Goal: Information Seeking & Learning: Learn about a topic

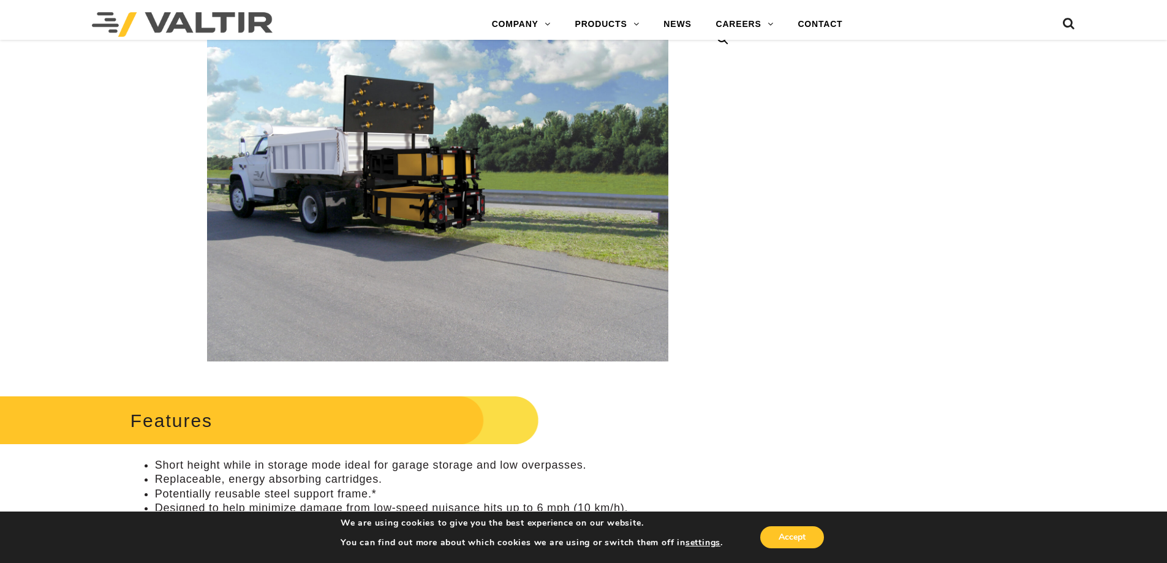
scroll to position [61, 0]
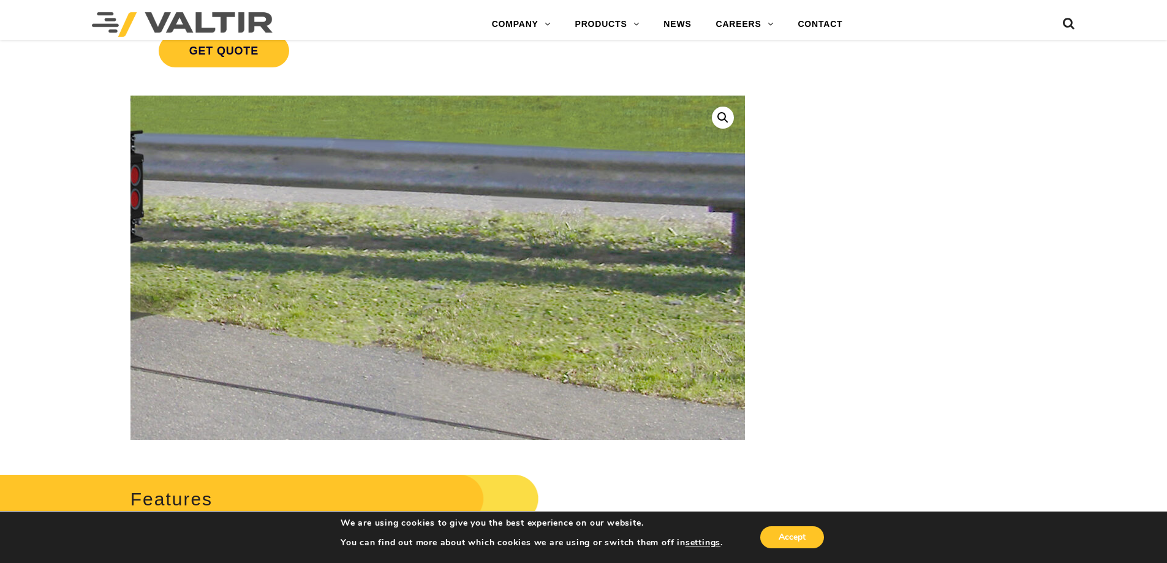
scroll to position [0, 0]
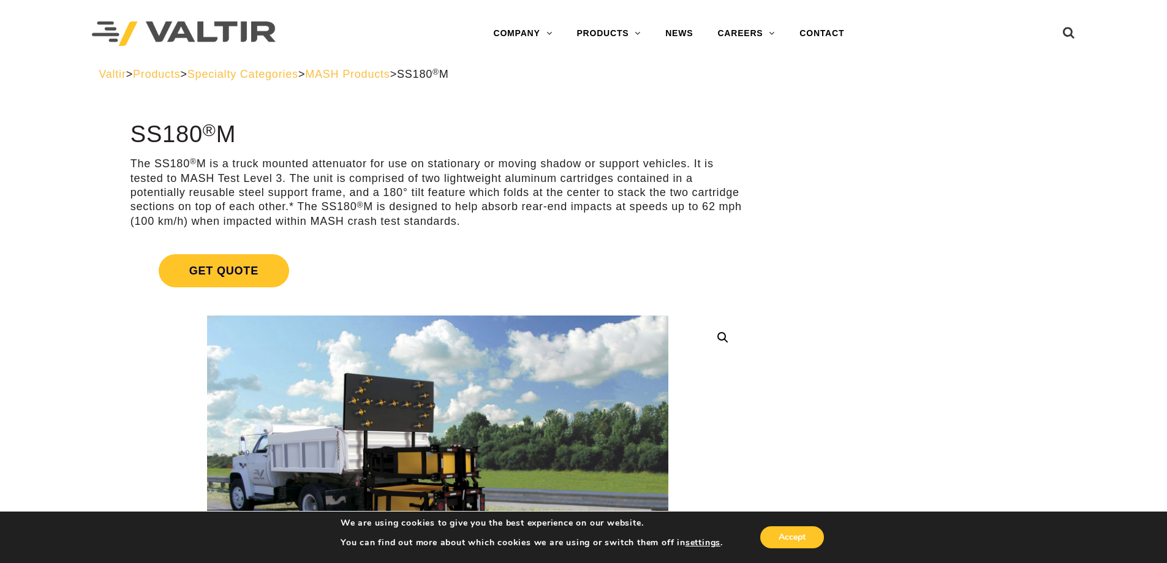
click at [390, 69] on span "MASH Products" at bounding box center [347, 74] width 85 height 12
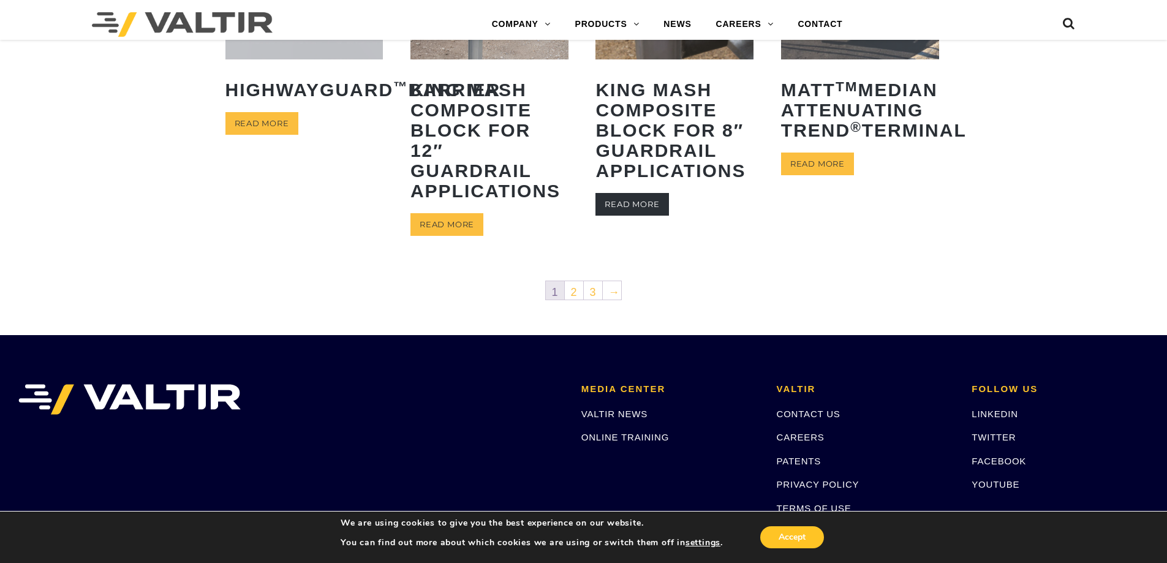
scroll to position [613, 0]
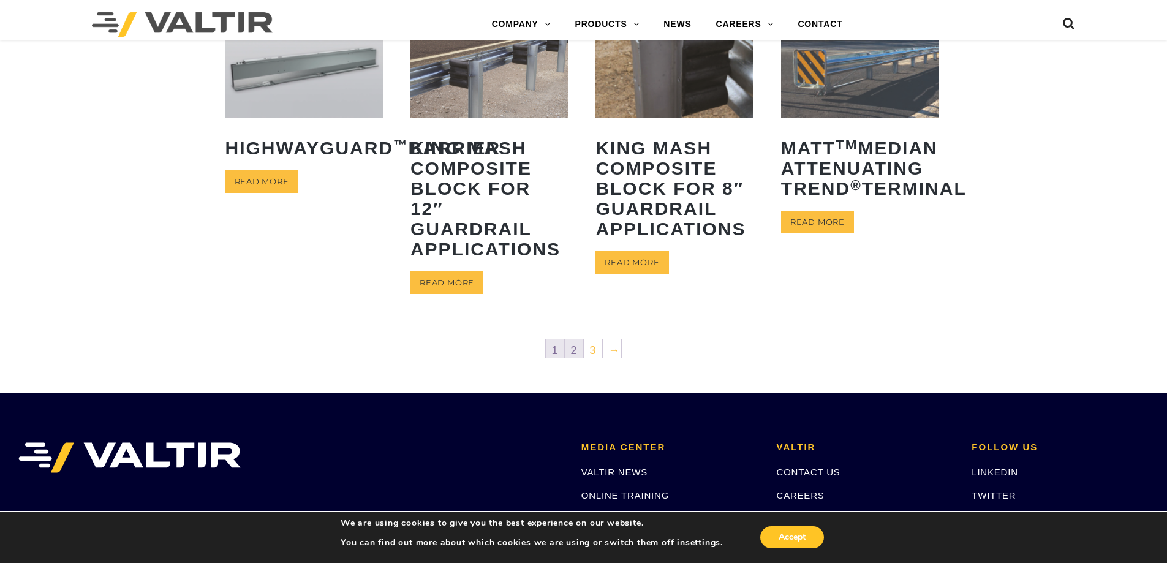
click at [575, 349] on link "2" at bounding box center [574, 348] width 18 height 18
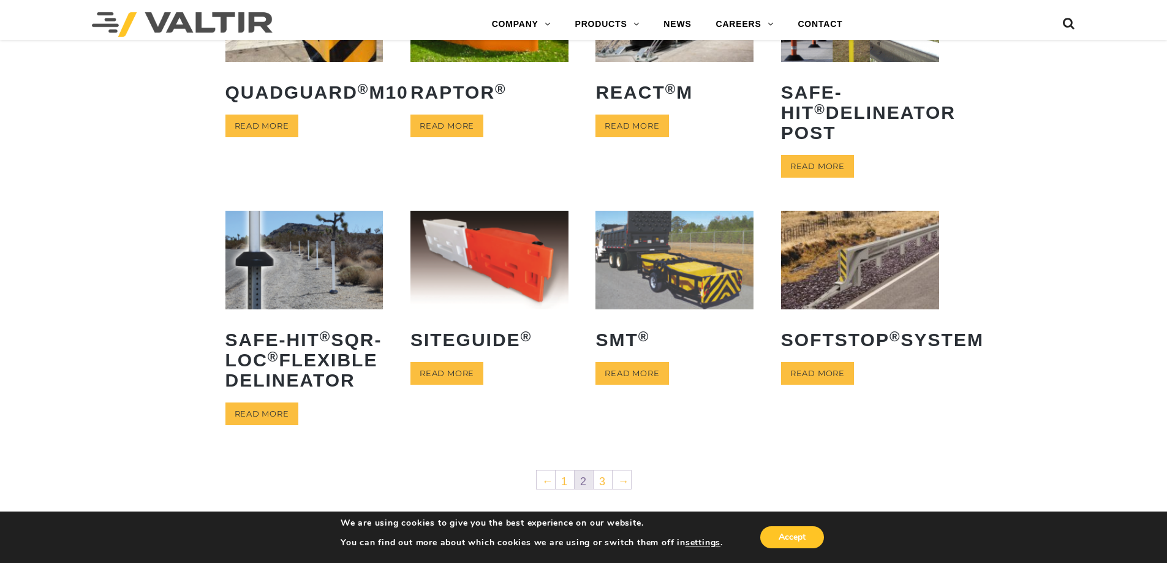
scroll to position [429, 0]
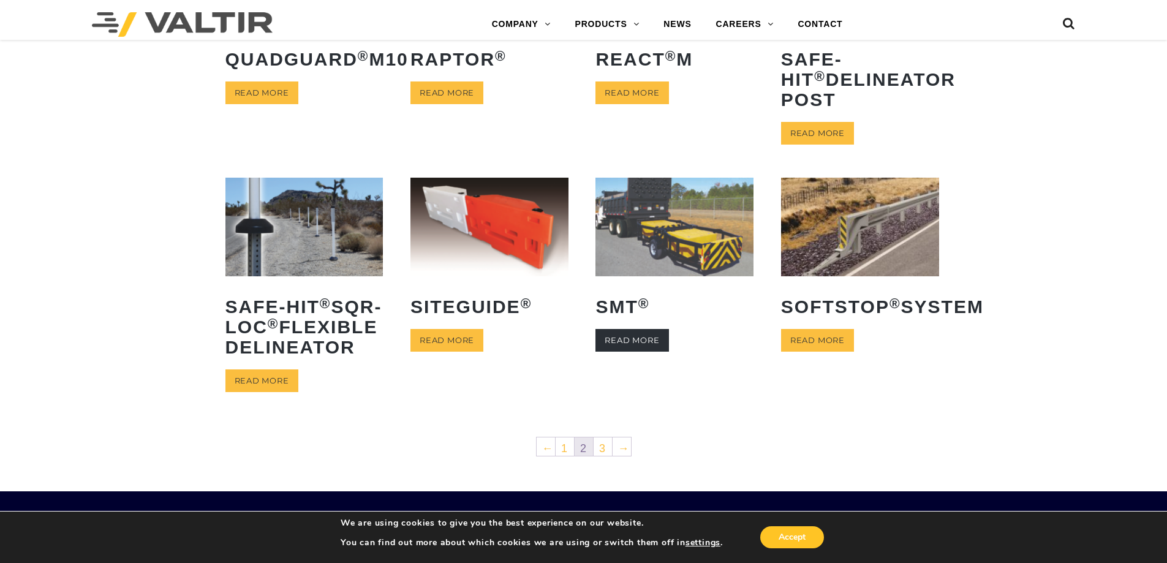
click at [635, 352] on link "Read more" at bounding box center [632, 340] width 73 height 23
click at [600, 456] on link "3" at bounding box center [603, 446] width 18 height 18
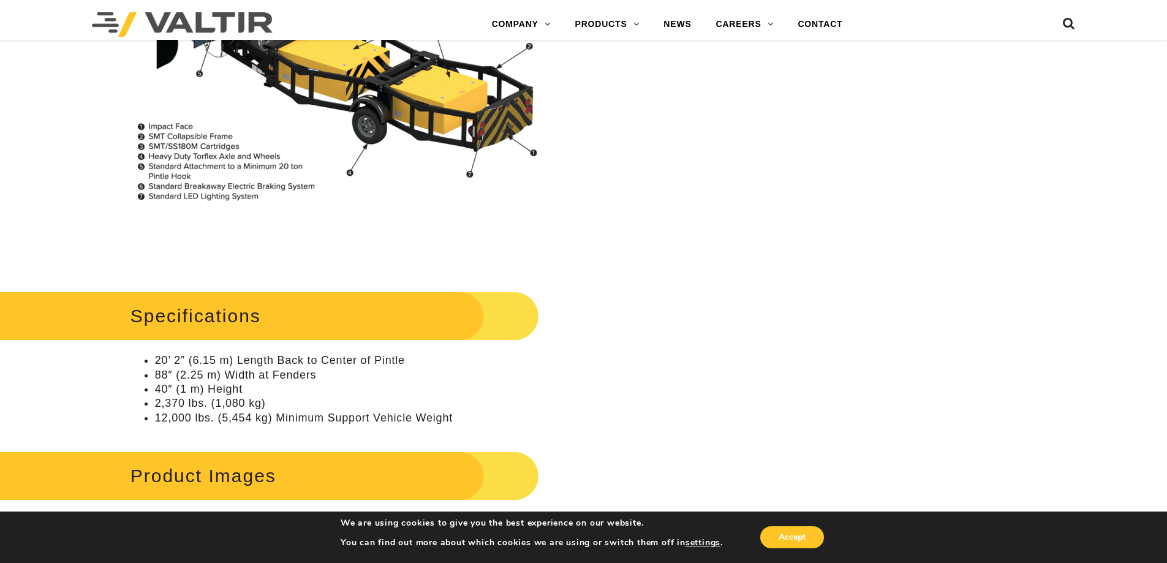
scroll to position [858, 0]
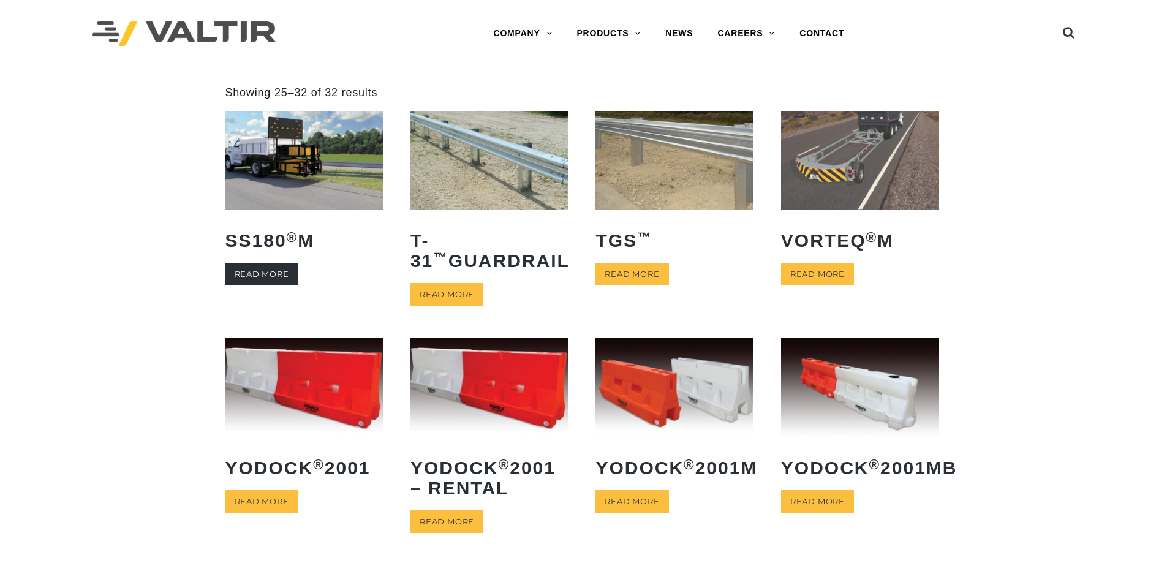
click at [268, 265] on link "Read more" at bounding box center [261, 274] width 73 height 23
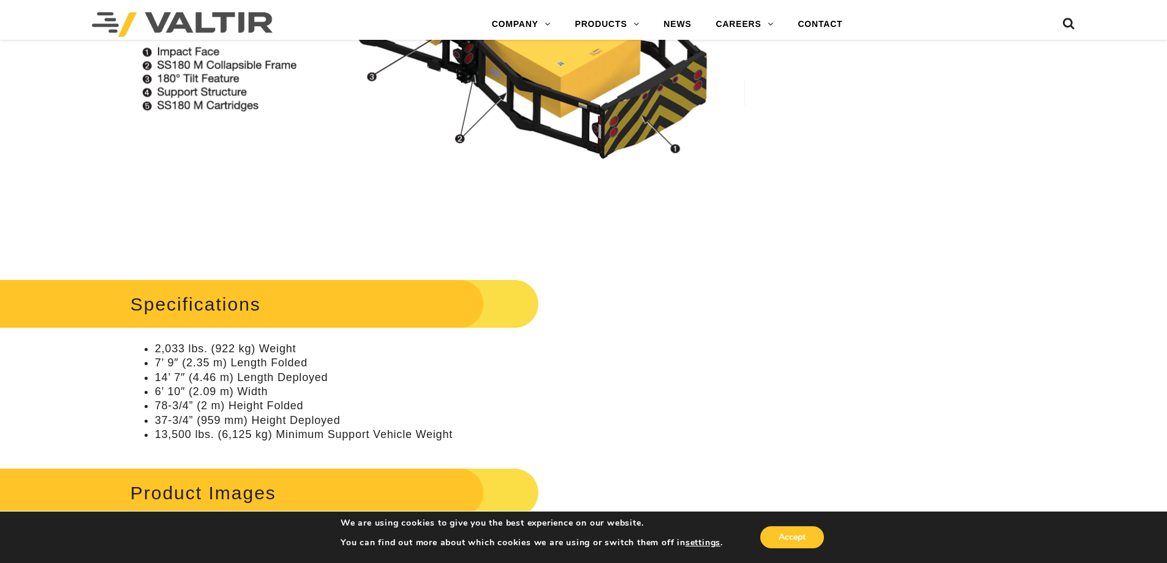
scroll to position [1348, 0]
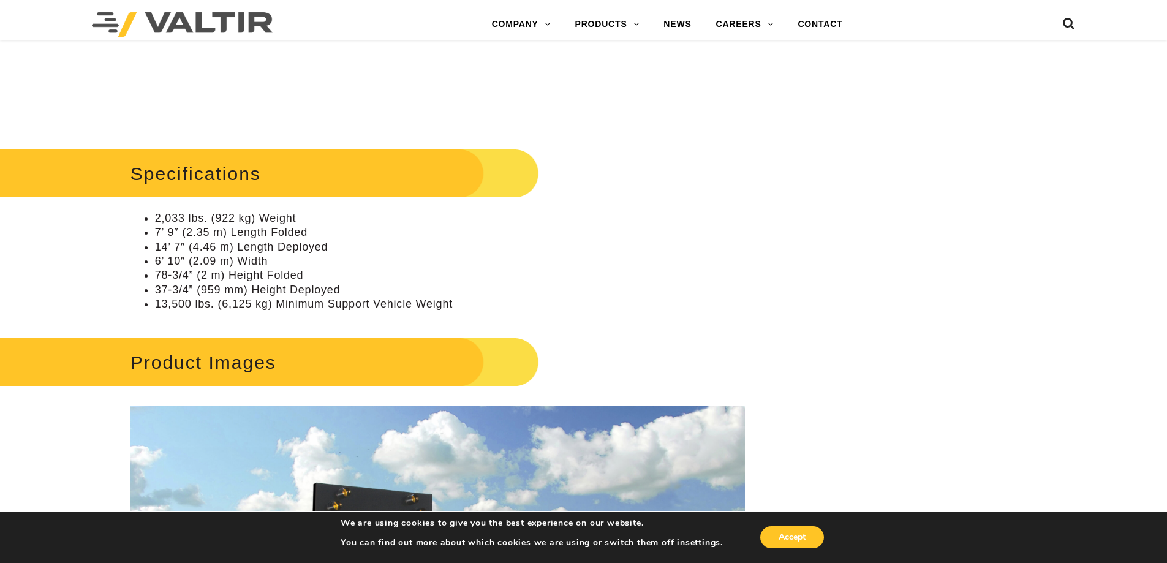
drag, startPoint x: 931, startPoint y: 182, endPoint x: 397, endPoint y: 130, distance: 536.8
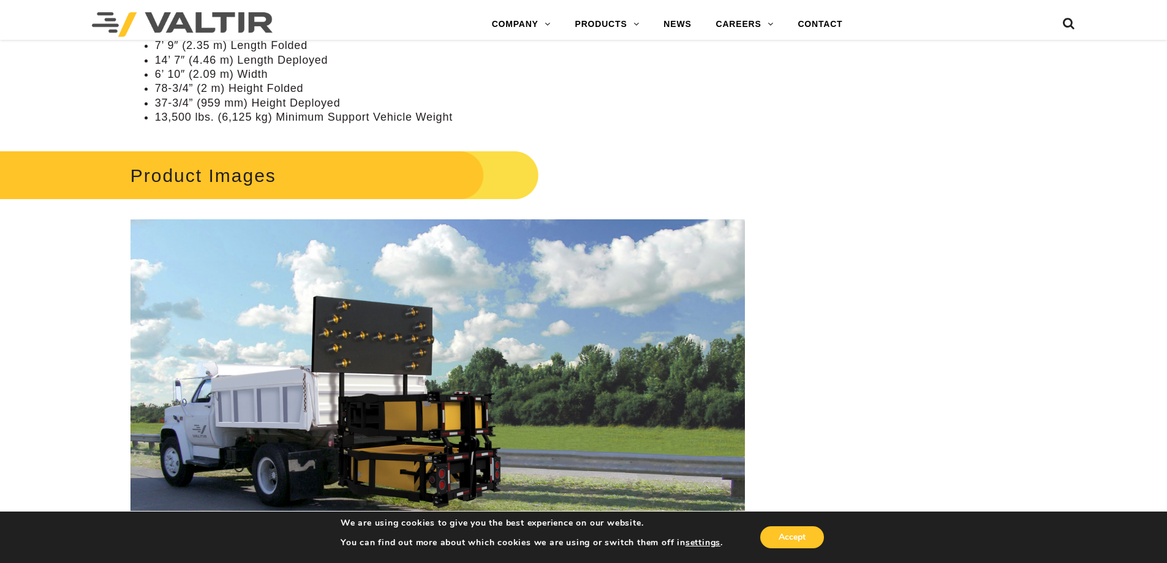
scroll to position [1654, 0]
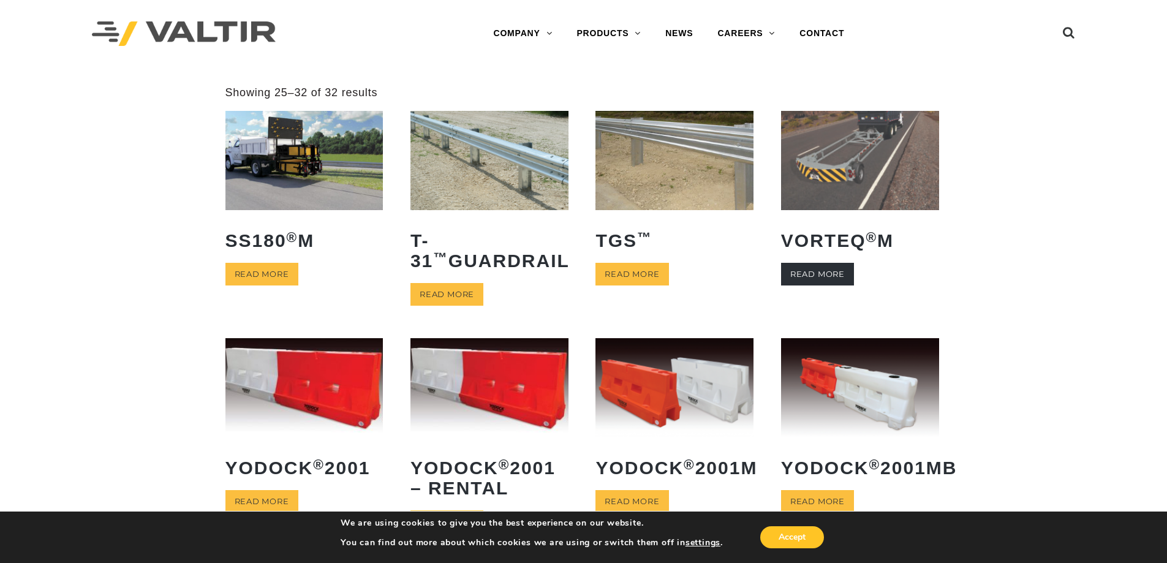
drag, startPoint x: 807, startPoint y: 275, endPoint x: 815, endPoint y: 275, distance: 8.0
click at [807, 275] on link "Read more" at bounding box center [817, 274] width 73 height 23
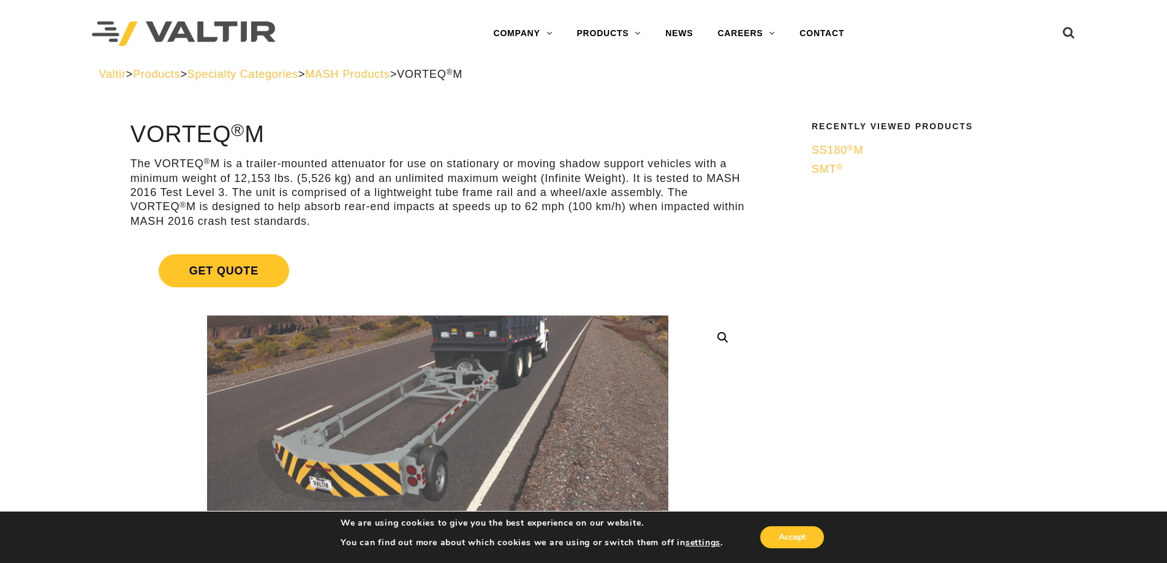
click at [695, 252] on link "Get Quote" at bounding box center [437, 271] width 615 height 62
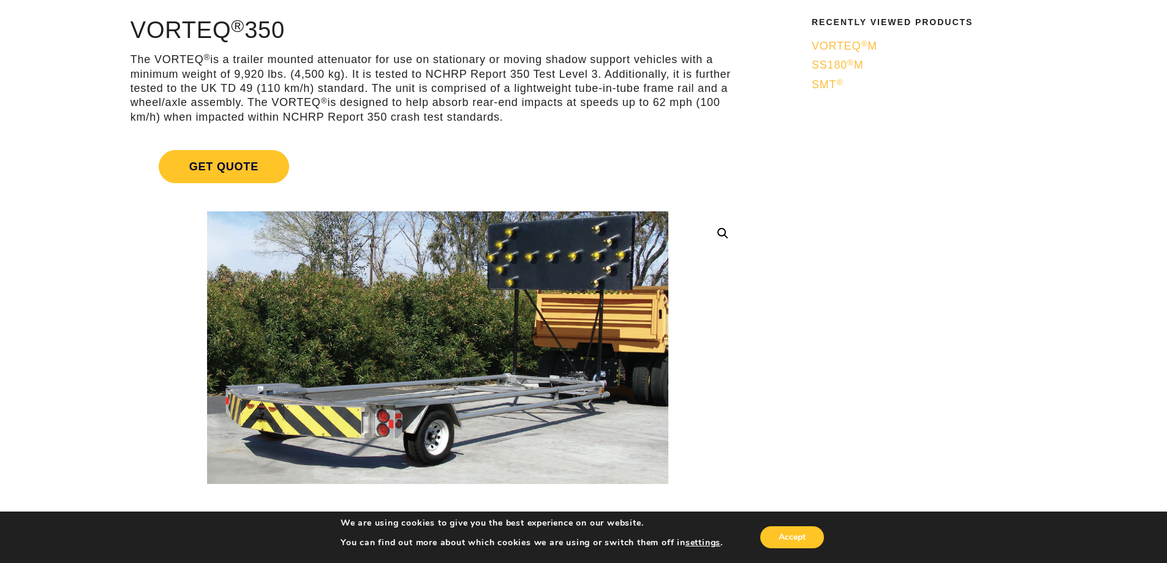
scroll to position [61, 0]
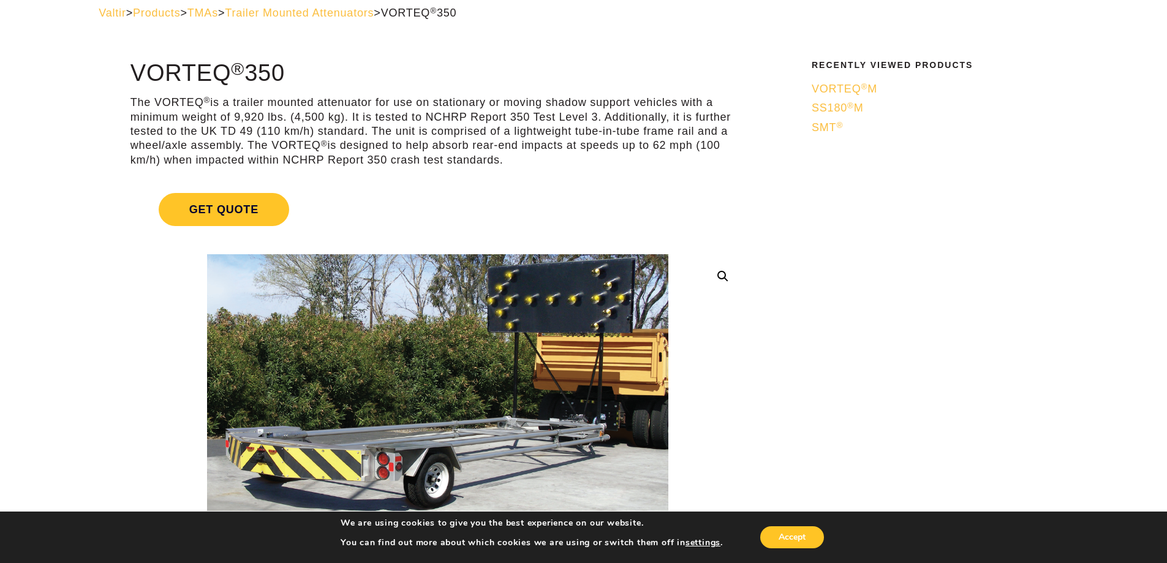
drag, startPoint x: 787, startPoint y: 306, endPoint x: 734, endPoint y: 248, distance: 78.5
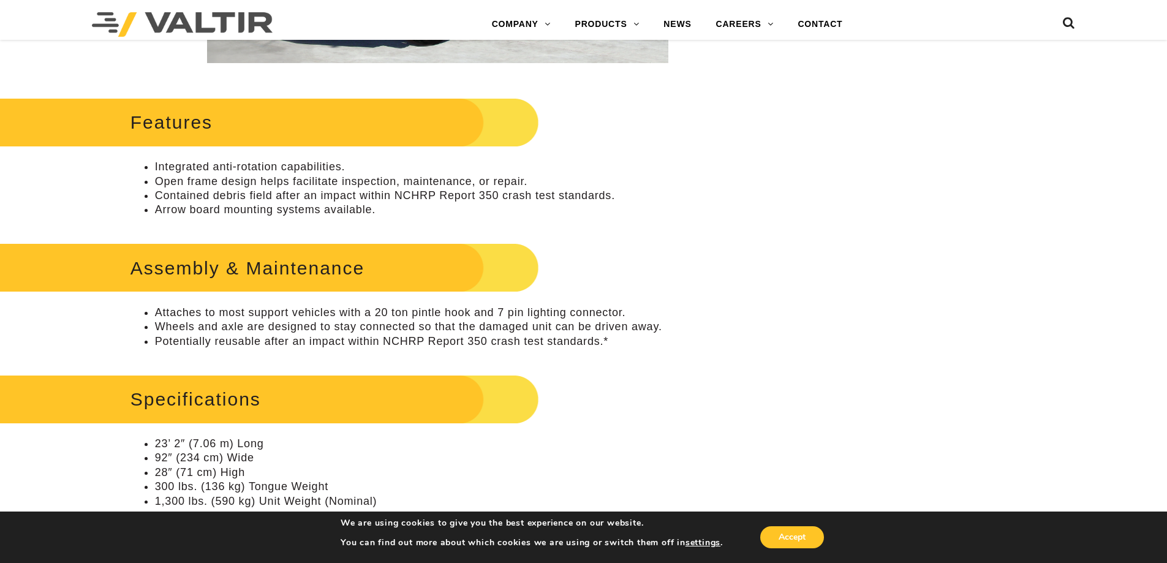
scroll to position [306, 0]
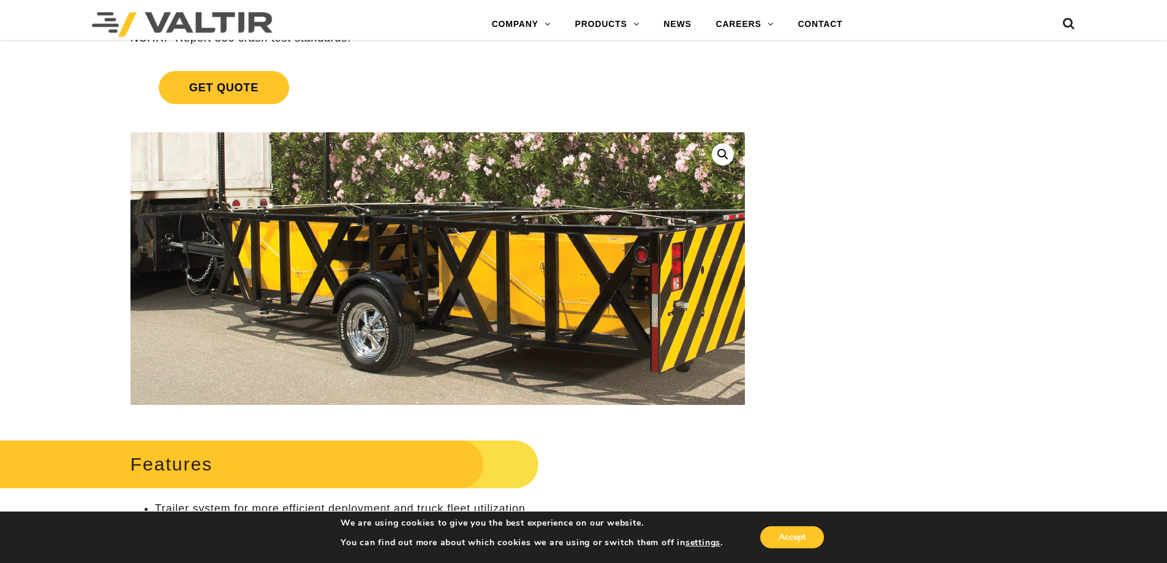
scroll to position [61, 0]
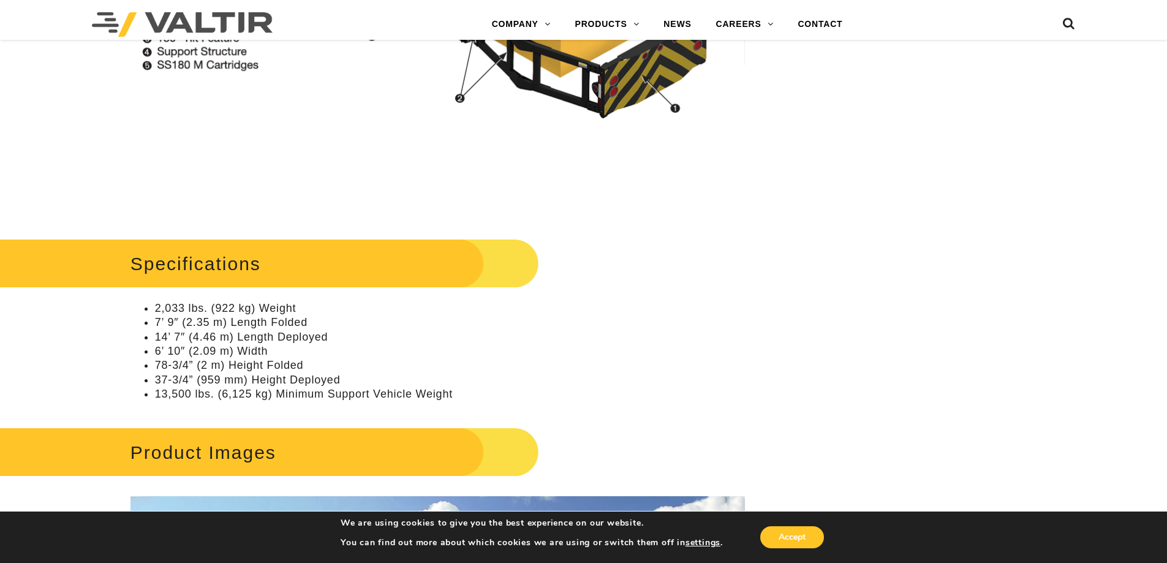
scroll to position [1348, 0]
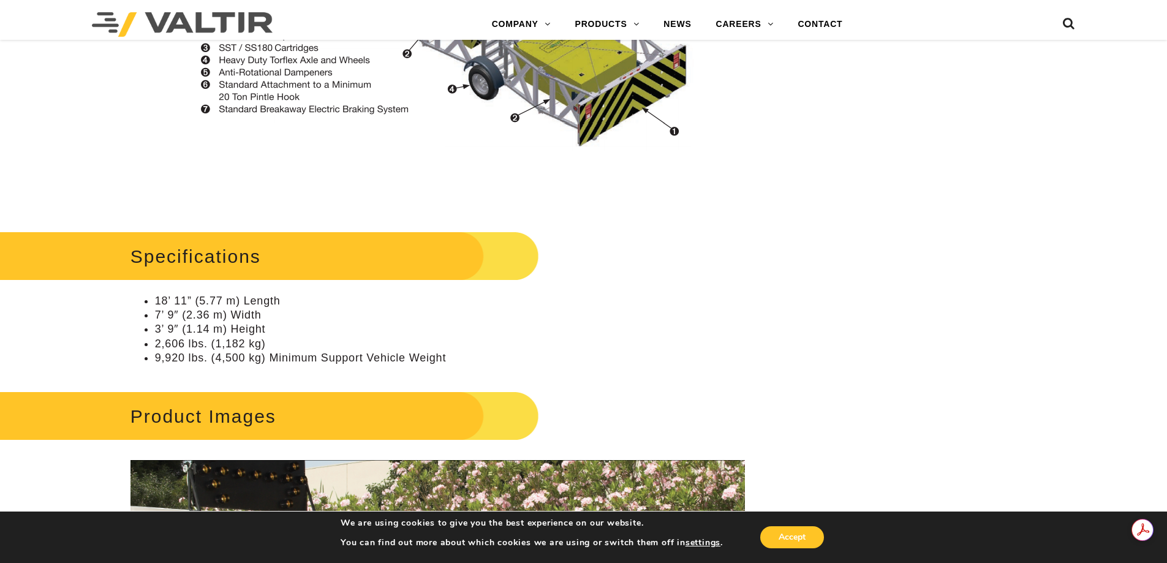
scroll to position [1164, 0]
